Goal: Navigation & Orientation: Find specific page/section

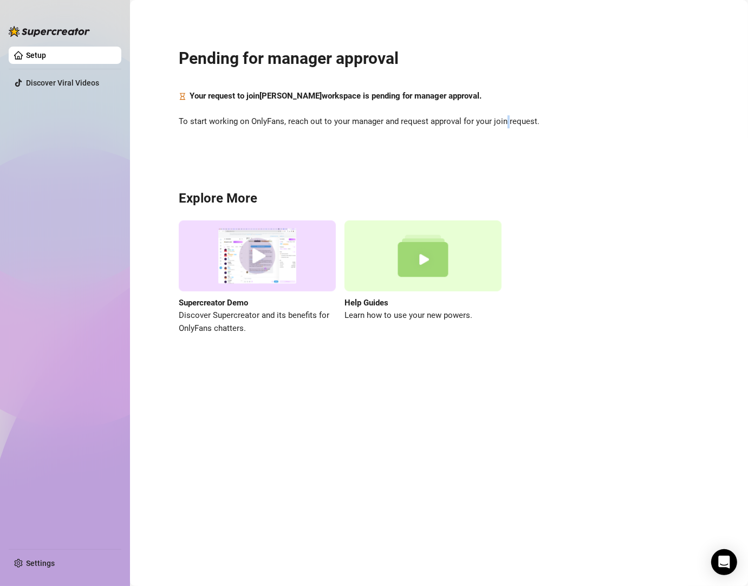
click at [505, 122] on span "To start working on OnlyFans, reach out to your manager and request approval fo…" at bounding box center [439, 121] width 521 height 13
click at [212, 90] on span "Your request to join Philip workspace is pending for manager approval." at bounding box center [336, 96] width 292 height 13
click at [511, 145] on div "Pending for manager approval Your request to join Philip workspace is pending f…" at bounding box center [439, 185] width 596 height 354
click at [378, 109] on div "Pending for manager approval Your request to join Philip workspace is pending f…" at bounding box center [439, 185] width 596 height 354
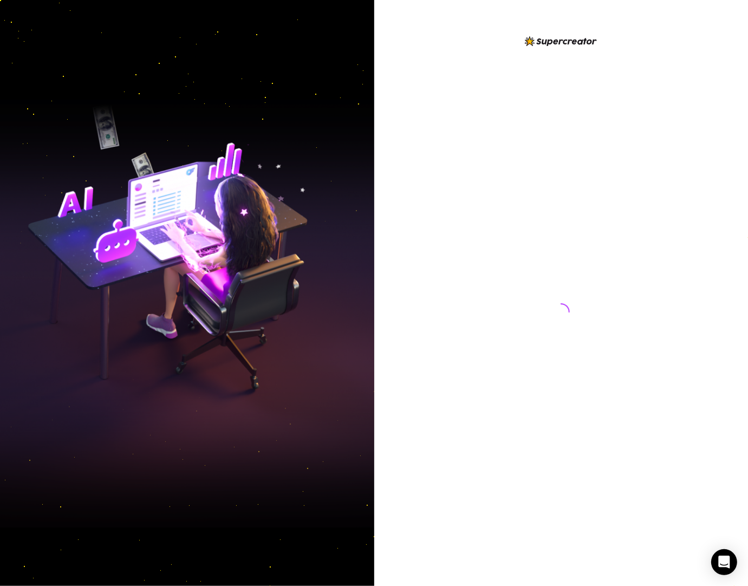
click at [609, 271] on div at bounding box center [561, 302] width 242 height 534
